Goal: Navigation & Orientation: Understand site structure

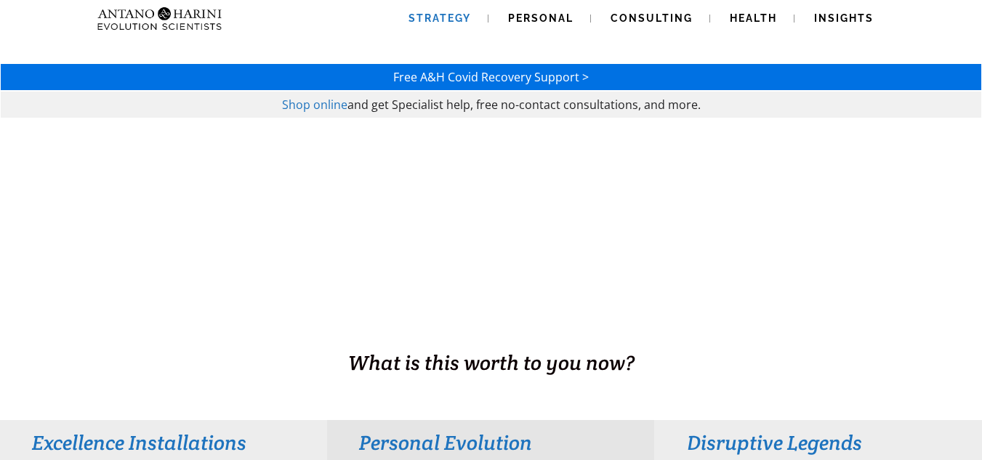
click at [455, 13] on span "Strategy" at bounding box center [440, 18] width 63 height 12
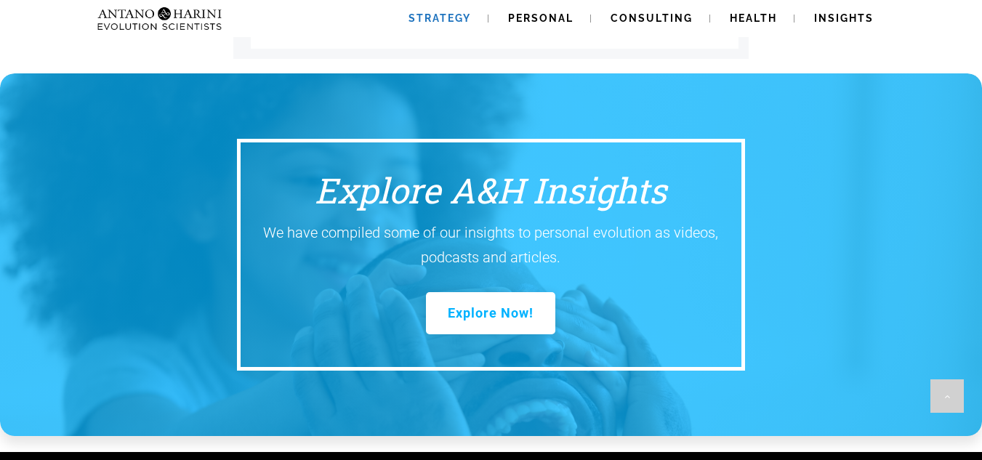
scroll to position [2173, 0]
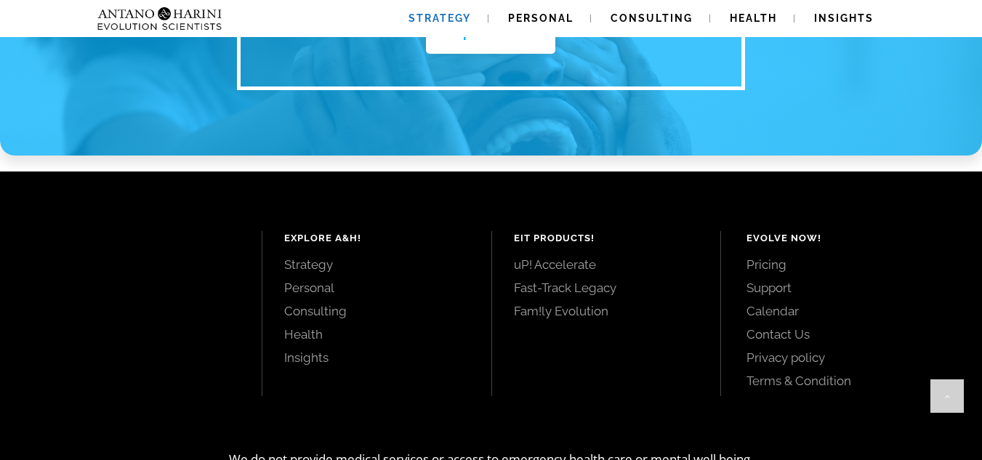
click at [759, 257] on link "Pricing" at bounding box center [848, 265] width 203 height 16
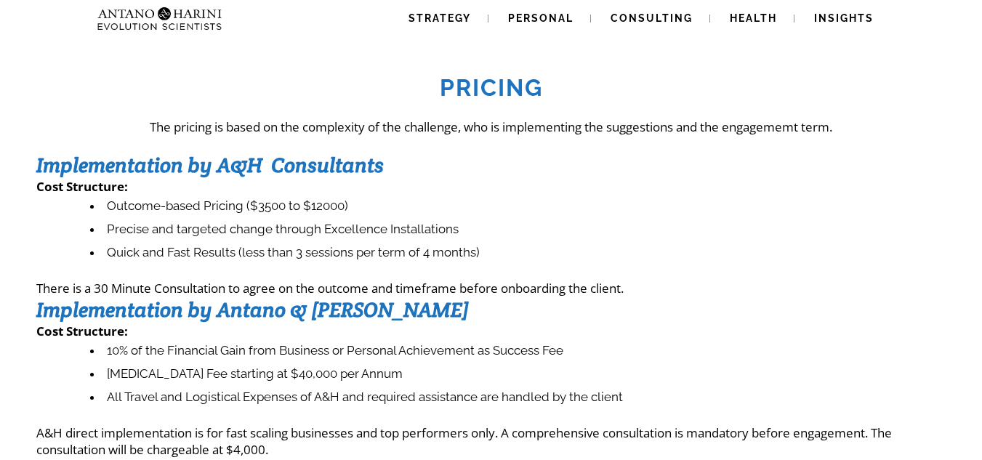
click at [208, 9] on img at bounding box center [160, 18] width 137 height 37
click at [611, 18] on link "Consulting" at bounding box center [651, 18] width 117 height 37
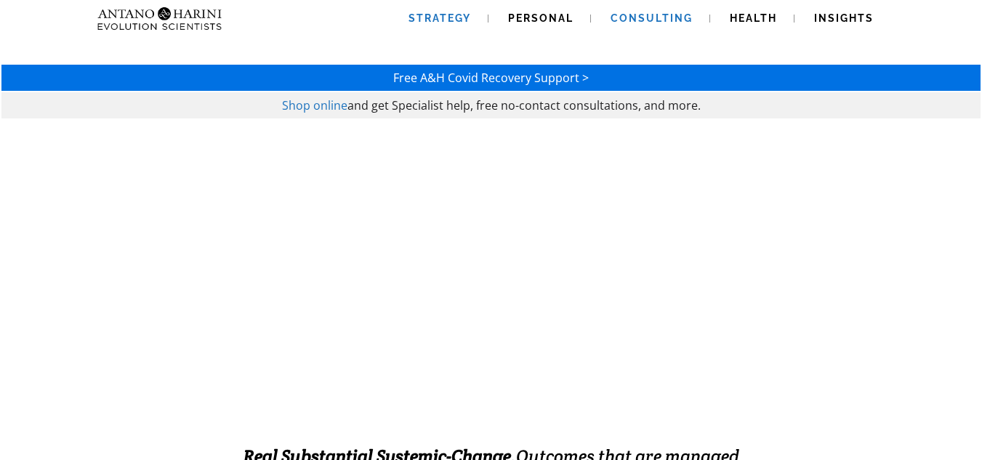
click at [457, 14] on span "Strategy" at bounding box center [440, 18] width 63 height 12
